Goal: Navigation & Orientation: Find specific page/section

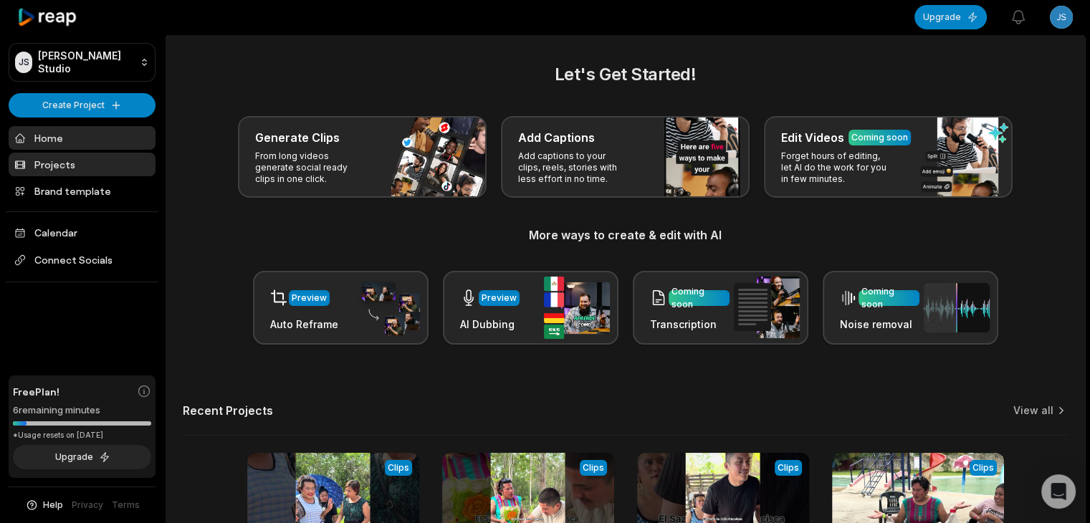
click at [77, 165] on link "Projects" at bounding box center [82, 165] width 147 height 24
